Goal: Task Accomplishment & Management: Complete application form

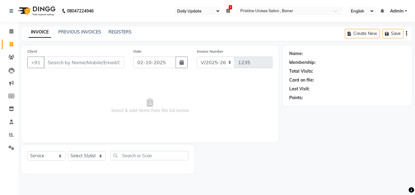
select select "110"
select select "6610"
select select "service"
click at [79, 62] on input "Client" at bounding box center [84, 62] width 80 height 12
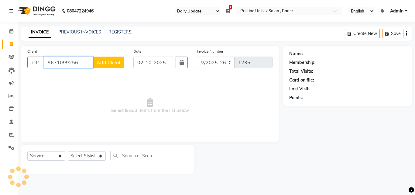
type input "9671099256"
click at [105, 63] on span "Add Client" at bounding box center [109, 62] width 24 height 6
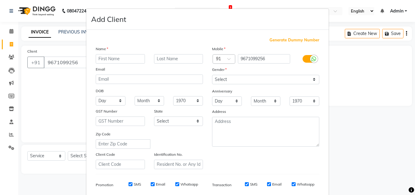
click at [121, 58] on input "text" at bounding box center [120, 58] width 49 height 9
type input "rahul"
click at [167, 60] on input "text" at bounding box center [178, 58] width 49 height 9
type input "ranga"
click at [222, 80] on select "Select [DEMOGRAPHIC_DATA] [DEMOGRAPHIC_DATA] Other Prefer Not To Say" at bounding box center [265, 79] width 107 height 9
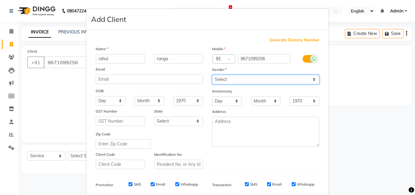
select select "[DEMOGRAPHIC_DATA]"
click at [212, 75] on select "Select [DEMOGRAPHIC_DATA] [DEMOGRAPHIC_DATA] Other Prefer Not To Say" at bounding box center [265, 79] width 107 height 9
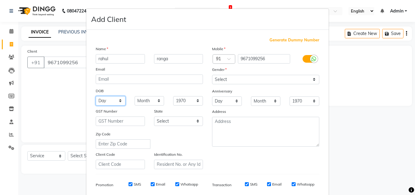
click at [104, 101] on select "Day 01 02 03 04 05 06 07 08 09 10 11 12 13 14 15 16 17 18 19 20 21 22 23 24 25 …" at bounding box center [111, 100] width 30 height 9
select select "27"
click at [96, 96] on select "Day 01 02 03 04 05 06 07 08 09 10 11 12 13 14 15 16 17 18 19 20 21 22 23 24 25 …" at bounding box center [111, 100] width 30 height 9
click at [145, 101] on select "Month January February March April May June July August September October Novem…" at bounding box center [150, 100] width 30 height 9
select select "11"
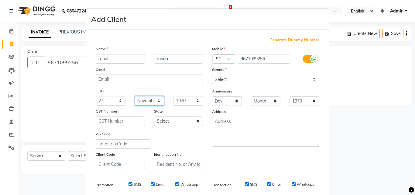
click at [135, 96] on select "Month January February March April May June July August September October Novem…" at bounding box center [150, 100] width 30 height 9
click at [183, 102] on select "1940 1941 1942 1943 1944 1945 1946 1947 1948 1949 1950 1951 1952 1953 1954 1955…" at bounding box center [188, 100] width 30 height 9
select select "1997"
click at [173, 96] on select "1940 1941 1942 1943 1944 1945 1946 1947 1948 1949 1950 1951 1952 1953 1954 1955…" at bounding box center [188, 100] width 30 height 9
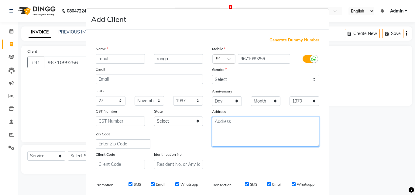
click at [230, 126] on textarea at bounding box center [265, 132] width 107 height 30
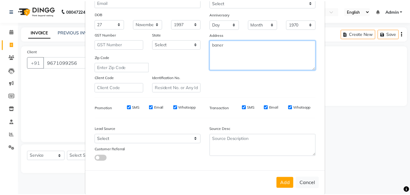
scroll to position [86, 0]
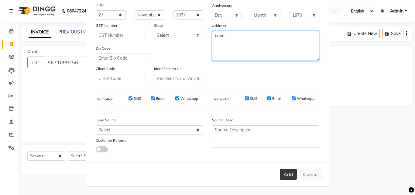
type textarea "baner"
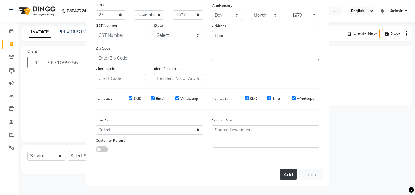
click at [285, 175] on button "Add" at bounding box center [288, 174] width 17 height 11
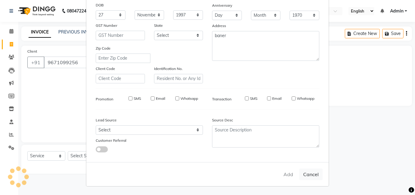
select select
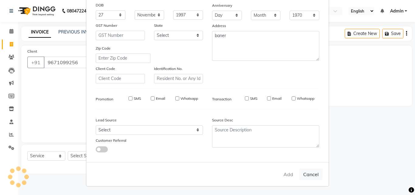
select select
checkbox input "false"
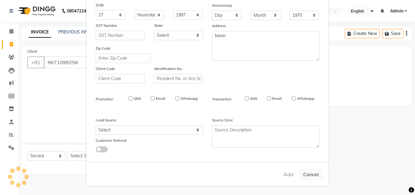
checkbox input "false"
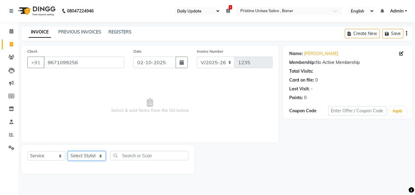
click at [93, 155] on select "Select Stylist [PERSON_NAME] [PERSON_NAME] Karan [PERSON_NAME] Mohd [PERSON_NAM…" at bounding box center [87, 155] width 38 height 9
select select "83039"
click at [68, 151] on select "Select Stylist [PERSON_NAME] [PERSON_NAME] Karan [PERSON_NAME] Mohd [PERSON_NAM…" at bounding box center [87, 155] width 38 height 9
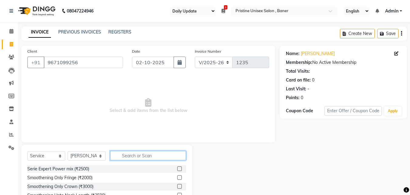
click at [143, 154] on input "text" at bounding box center [148, 155] width 76 height 9
type input "hair cut"
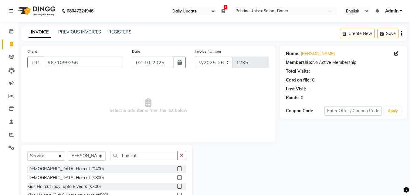
click at [177, 167] on label at bounding box center [179, 168] width 5 height 5
click at [177, 167] on input "checkbox" at bounding box center [179, 169] width 4 height 4
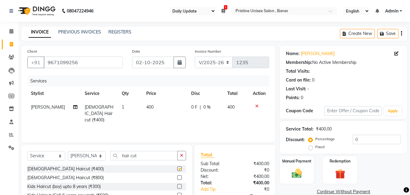
checkbox input "false"
click at [141, 159] on input "hair cut" at bounding box center [143, 155] width 67 height 9
type input "h"
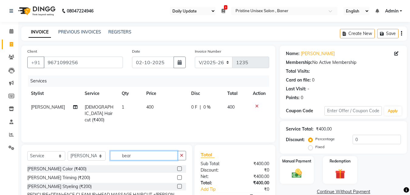
type input "bear"
click at [178, 177] on label at bounding box center [179, 177] width 5 height 5
click at [178, 177] on input "checkbox" at bounding box center [179, 178] width 4 height 4
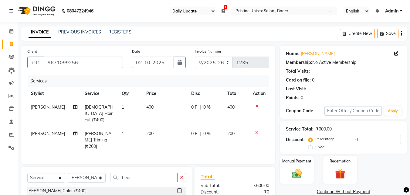
checkbox input "false"
click at [161, 127] on td "200" at bounding box center [165, 140] width 45 height 26
select select "83039"
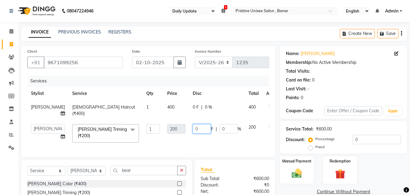
click at [193, 133] on input "0" at bounding box center [202, 128] width 18 height 9
type input "100"
click at [275, 177] on div "Total Sub Total: ₹600.00 Discount: ₹0 Net: ₹600.00 Total: ₹600.00 Add Tip ₹0 Pa…" at bounding box center [235, 197] width 81 height 77
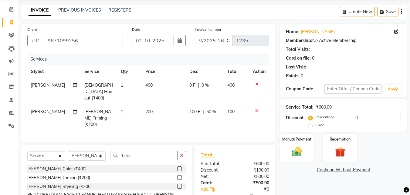
scroll to position [49, 0]
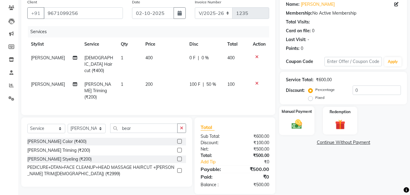
click at [296, 128] on img at bounding box center [296, 124] width 17 height 12
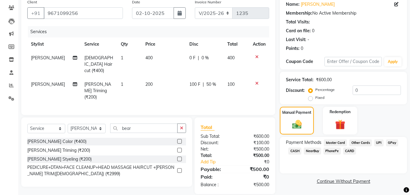
click at [392, 141] on span "GPay" at bounding box center [392, 142] width 12 height 7
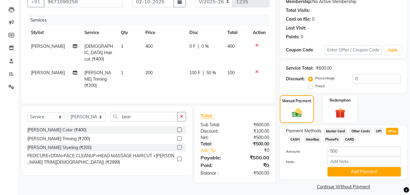
scroll to position [66, 0]
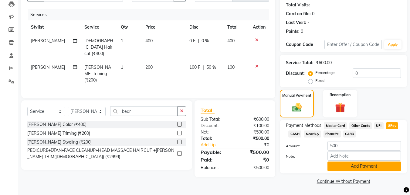
click at [353, 165] on button "Add Payment" at bounding box center [364, 165] width 73 height 9
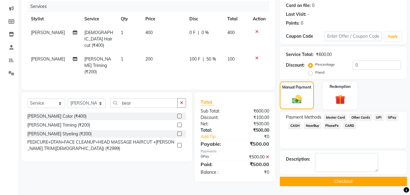
scroll to position [75, 0]
click at [366, 178] on button "Checkout" at bounding box center [343, 180] width 127 height 9
